Goal: Task Accomplishment & Management: Manage account settings

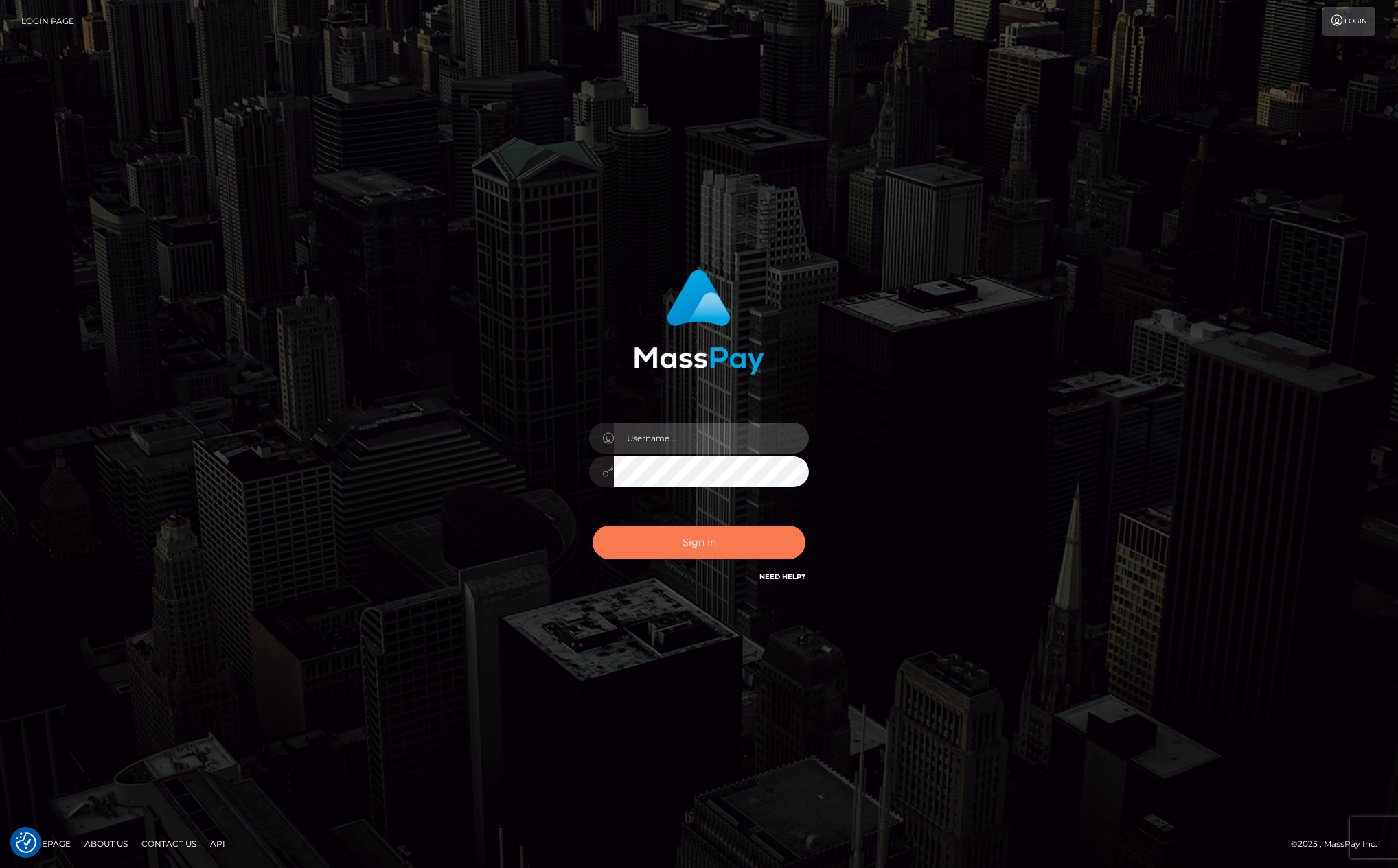
type input "[PERSON_NAME][DOMAIN_NAME]"
click at [668, 549] on button "Sign in" at bounding box center [699, 542] width 213 height 34
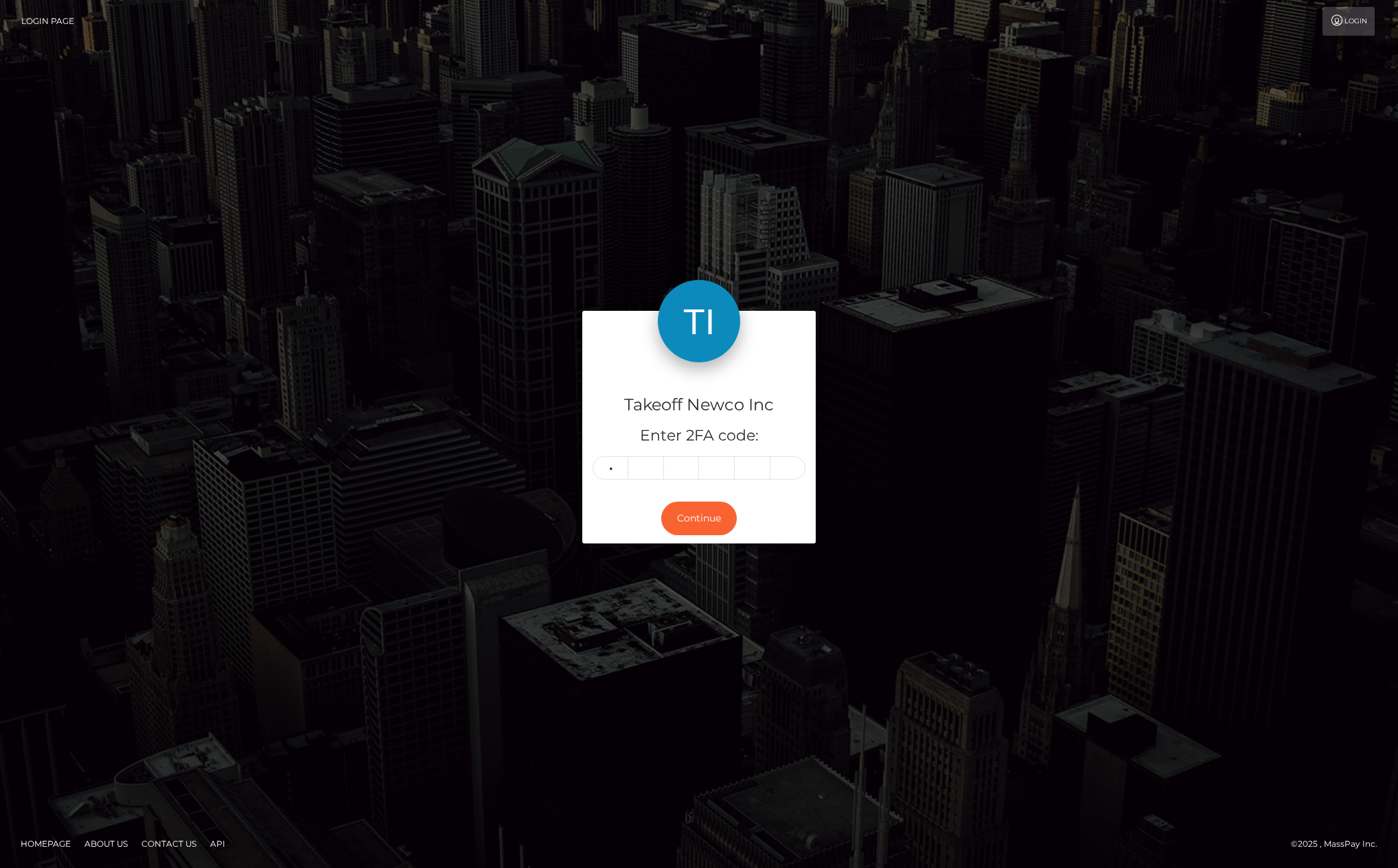
type input "5"
type input "1"
type input "5"
type input "2"
type input "5"
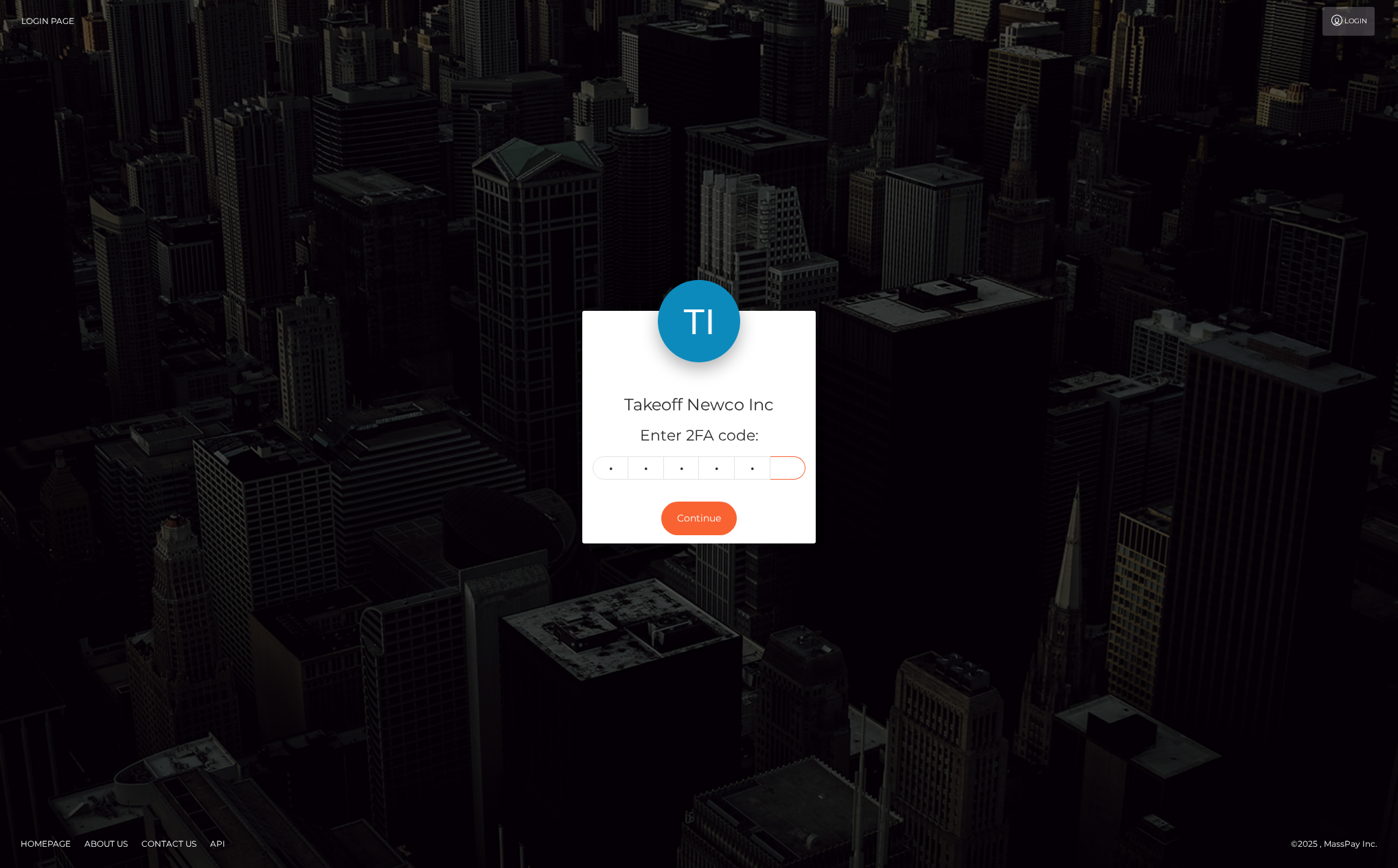
type input "1"
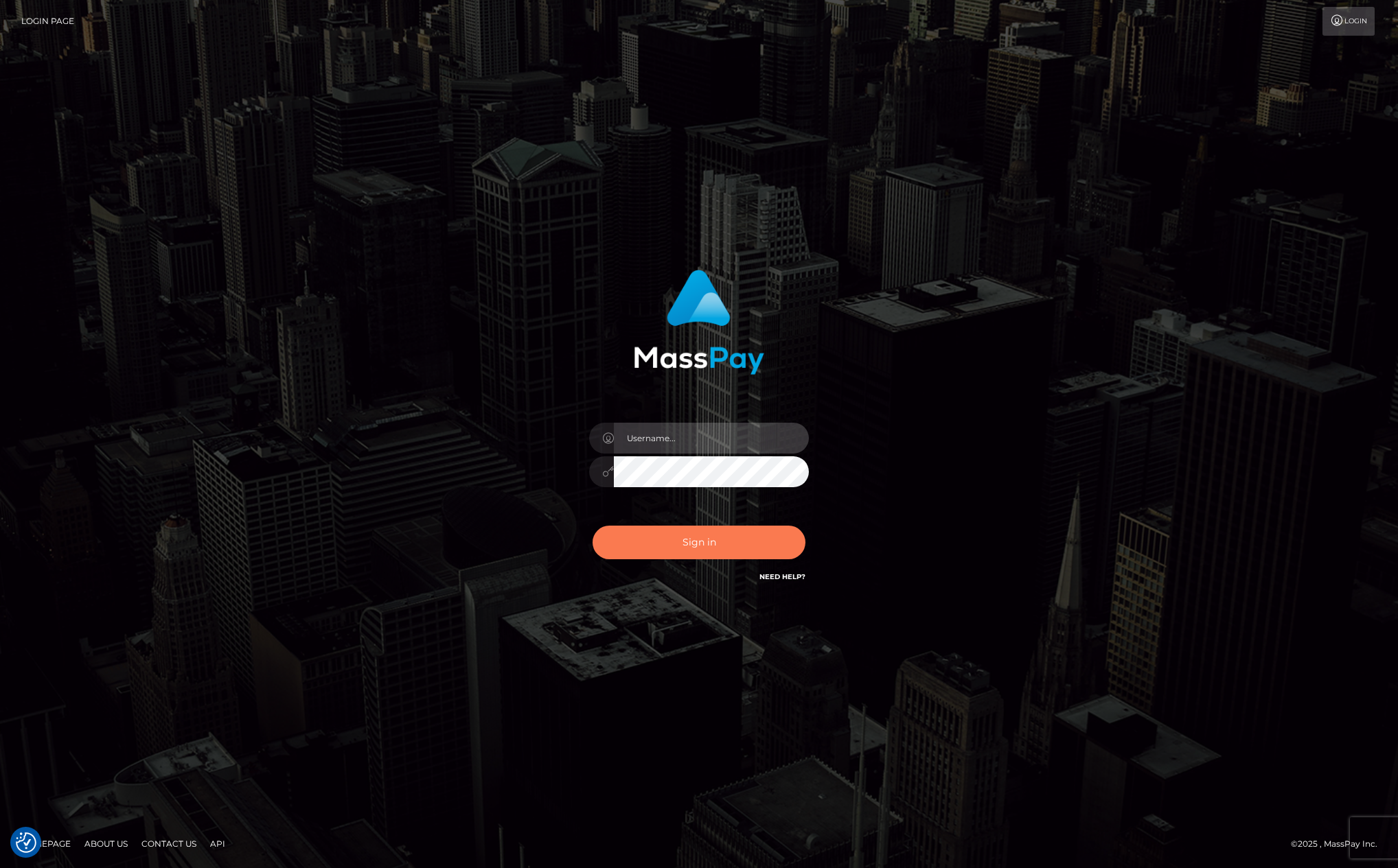
type input "[PERSON_NAME][DOMAIN_NAME]"
click at [651, 538] on button "Sign in" at bounding box center [699, 542] width 213 height 34
type input "[PERSON_NAME][DOMAIN_NAME]"
click at [699, 557] on button "Sign in" at bounding box center [699, 542] width 213 height 34
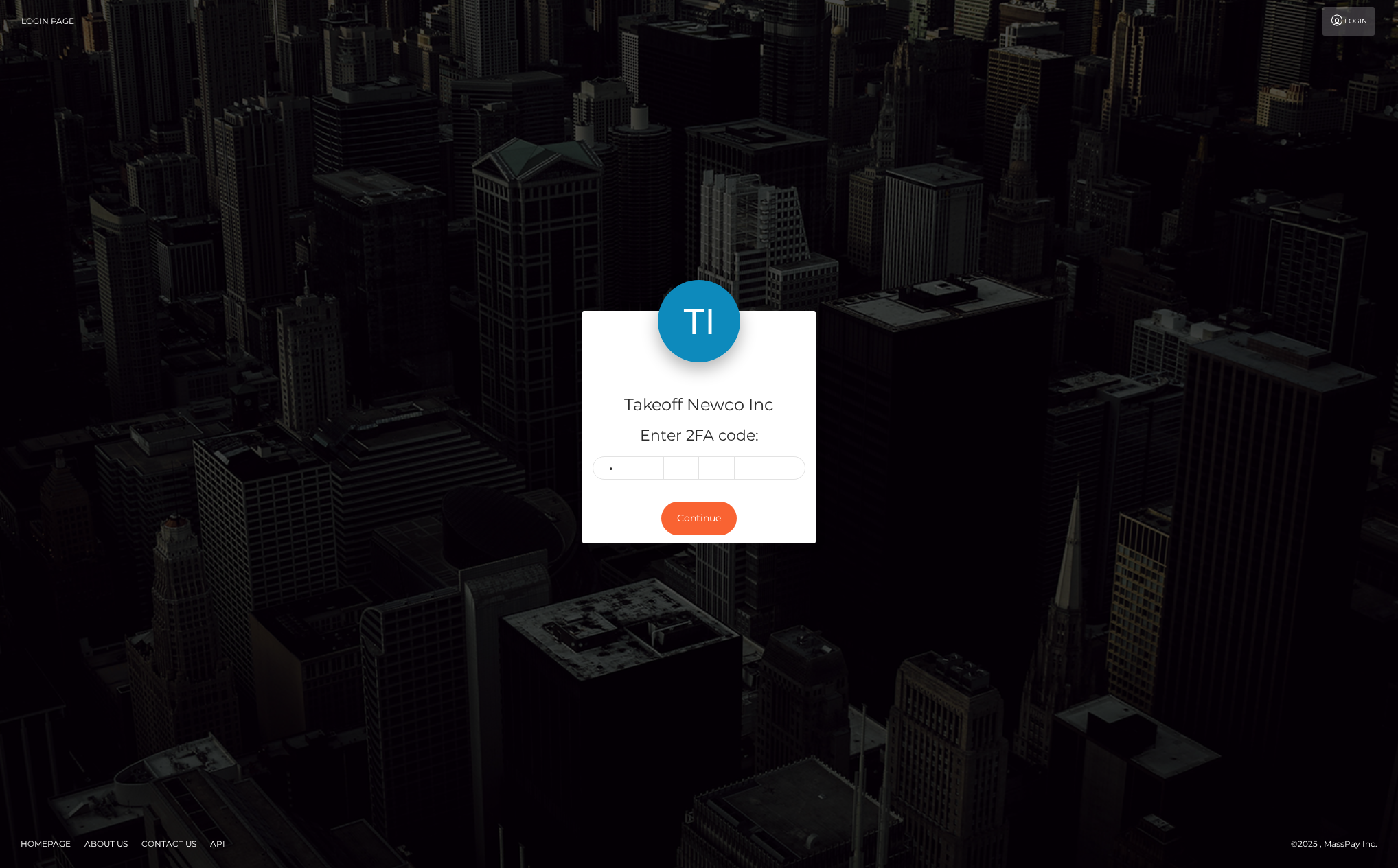
type input "0"
type input "8"
type input "0"
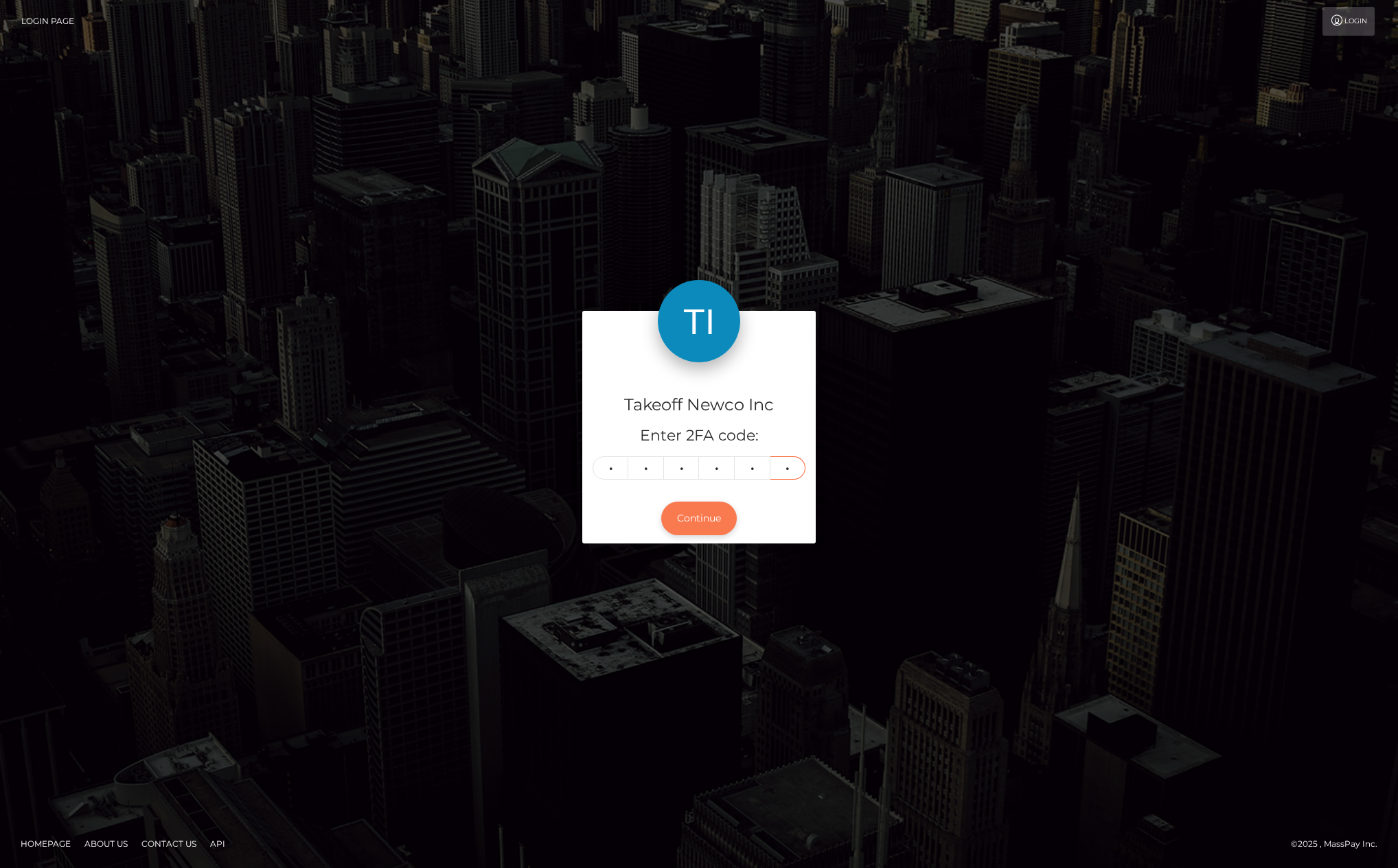
type input "6"
click at [692, 521] on button "Continue" at bounding box center [698, 518] width 75 height 34
